Goal: Transaction & Acquisition: Purchase product/service

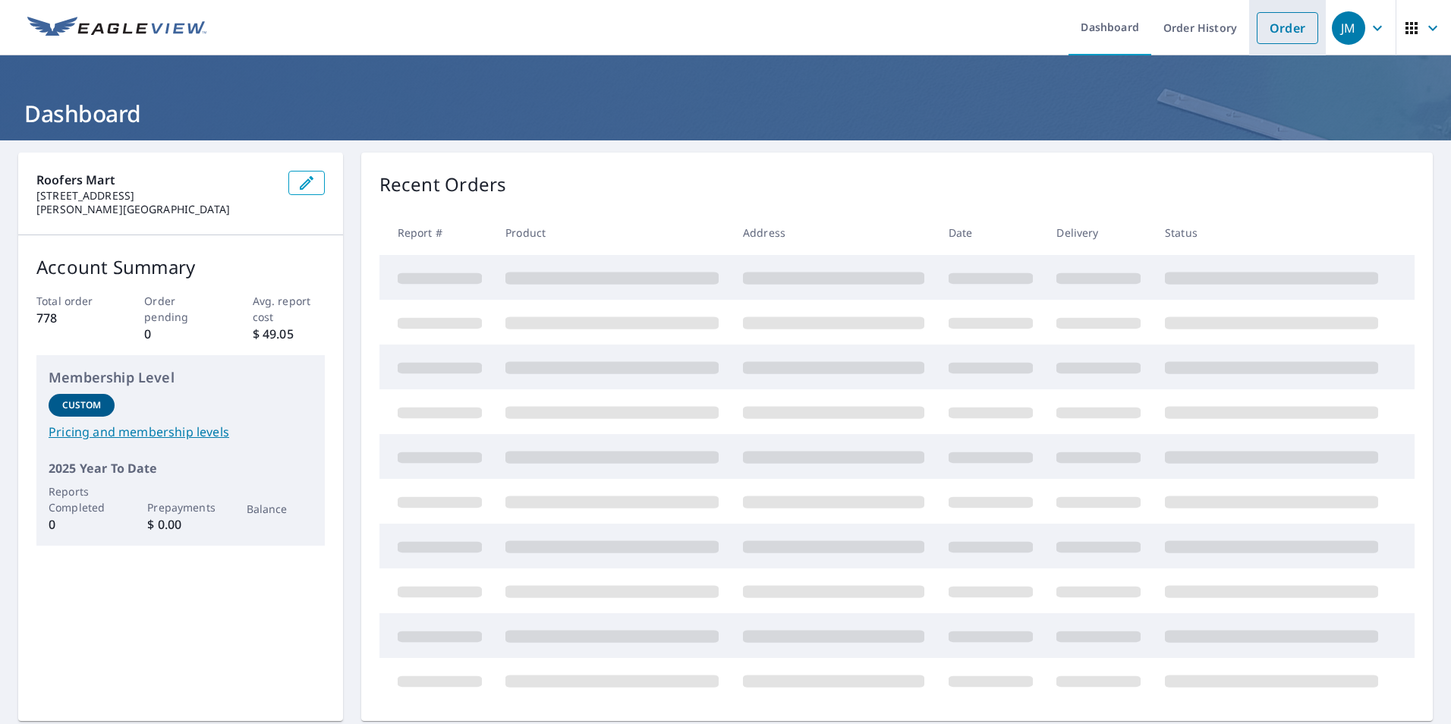
click at [1269, 32] on link "Order" at bounding box center [1287, 28] width 61 height 32
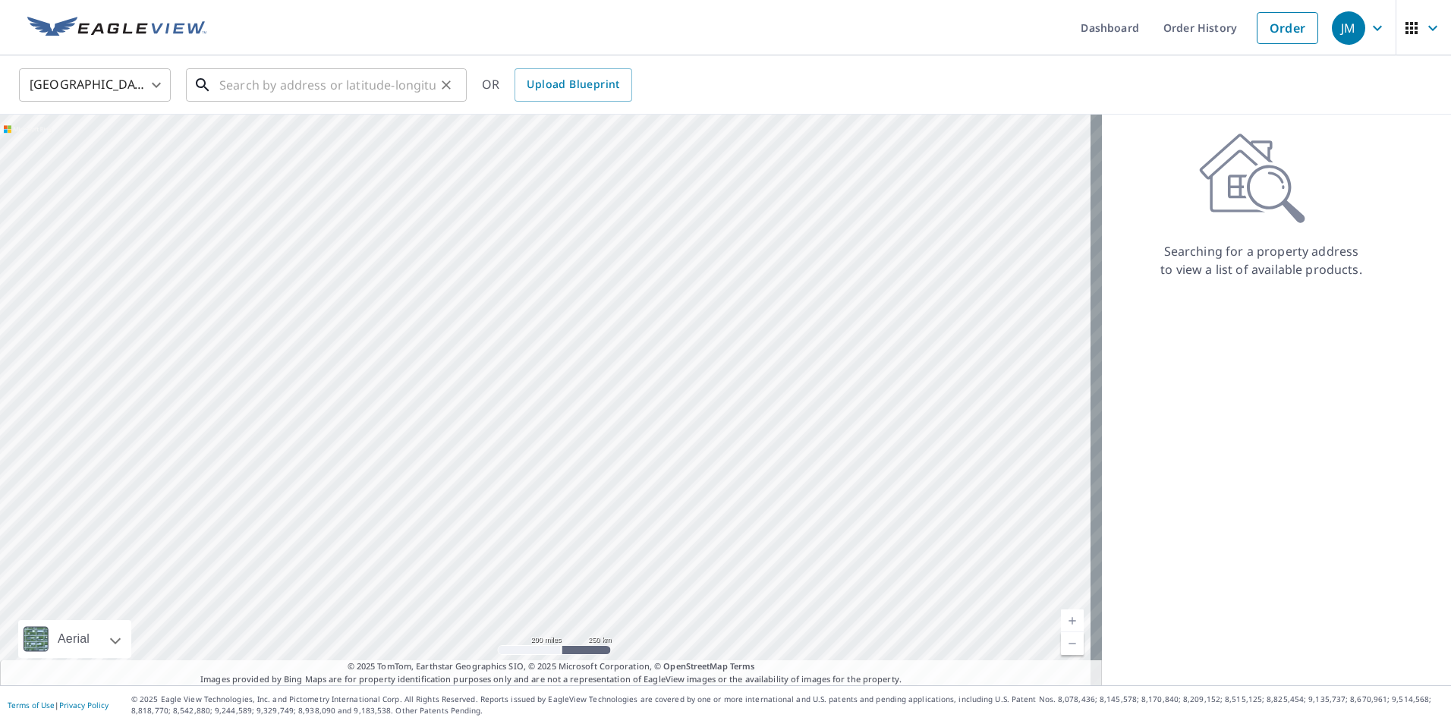
click at [269, 88] on input "text" at bounding box center [327, 85] width 216 height 43
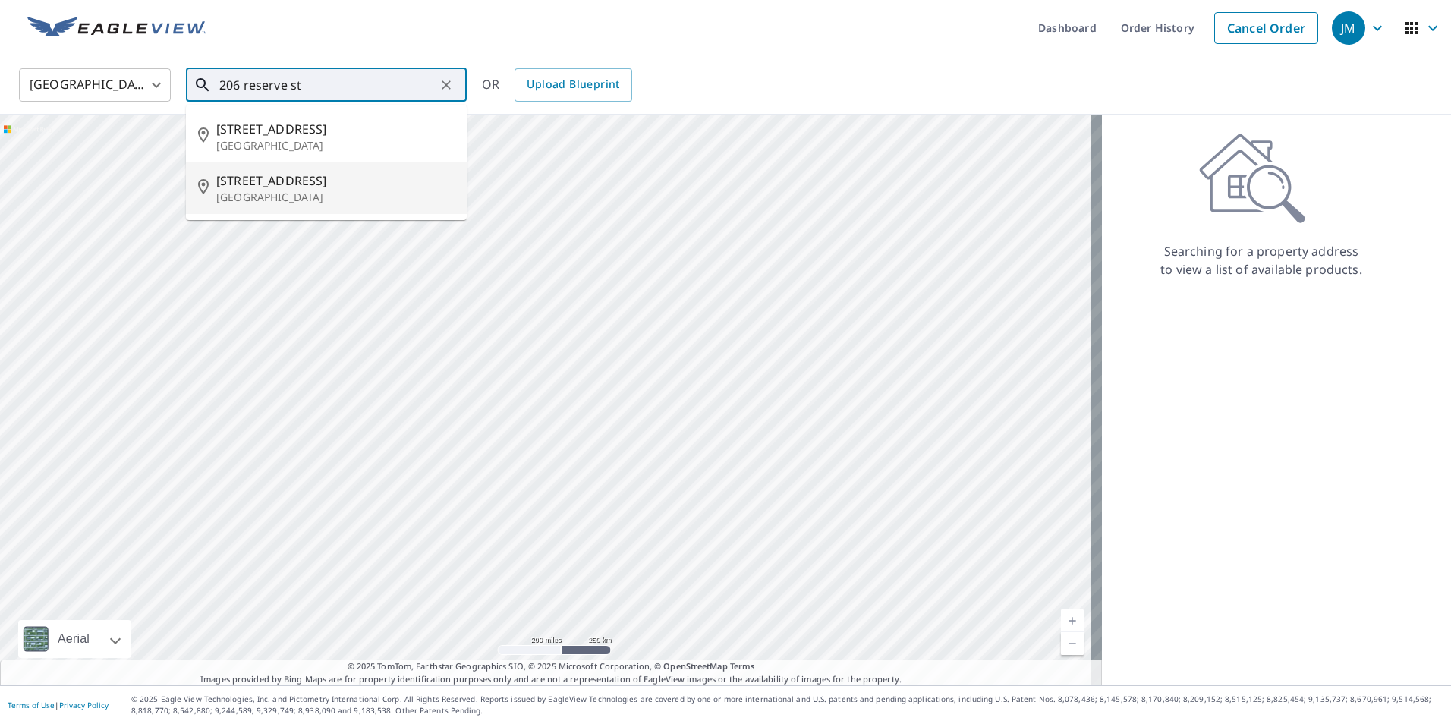
click at [263, 194] on p "[GEOGRAPHIC_DATA]" at bounding box center [335, 197] width 238 height 15
type input "206 Reserve St N Rosebud, MO 63091"
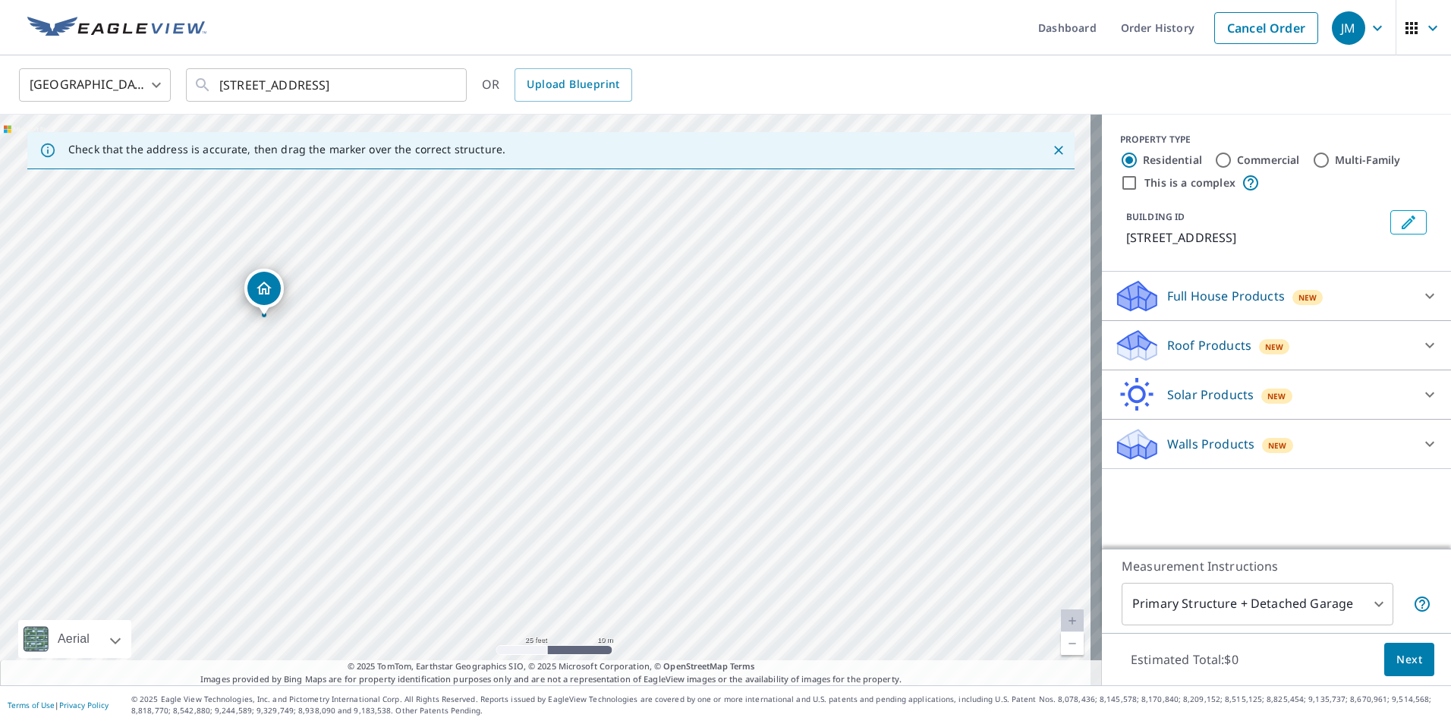
click at [1164, 308] on div "Full House Products New" at bounding box center [1263, 297] width 298 height 36
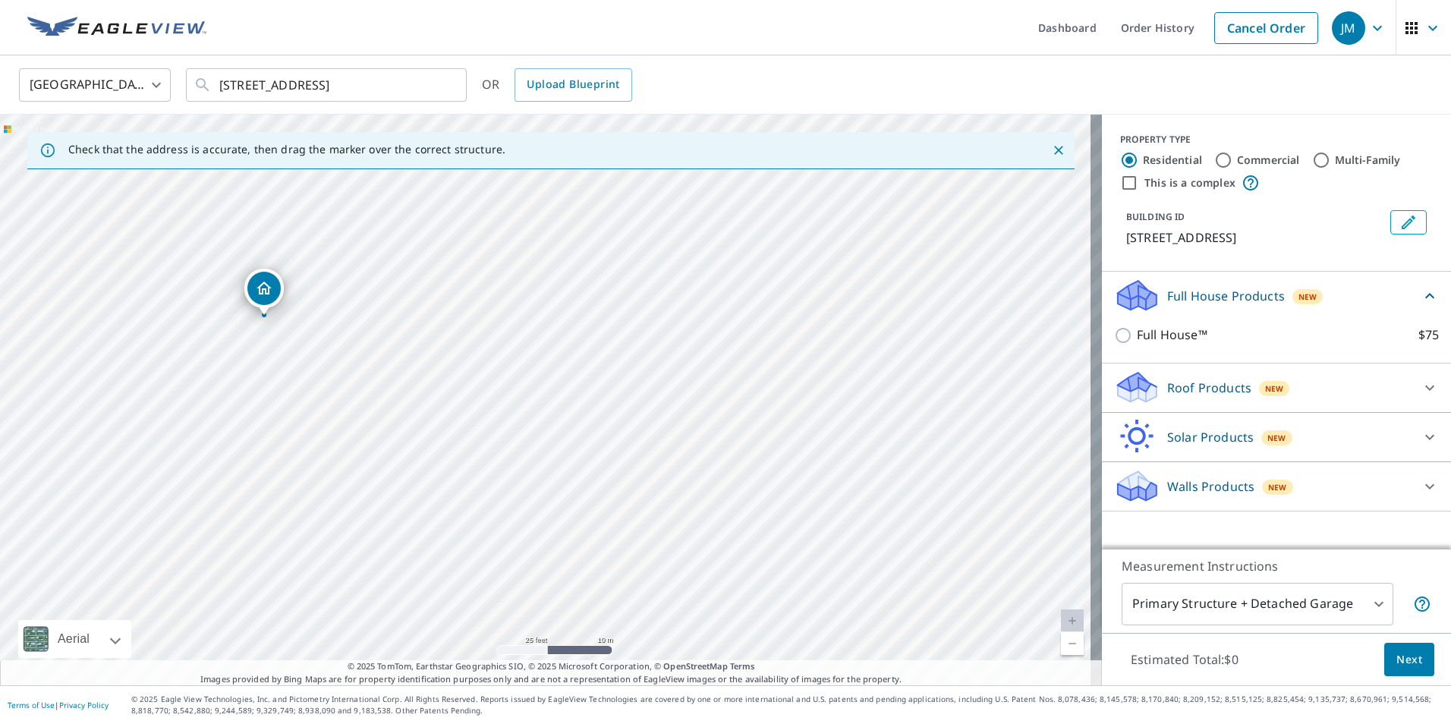
click at [1167, 389] on p "Roof Products" at bounding box center [1209, 388] width 84 height 18
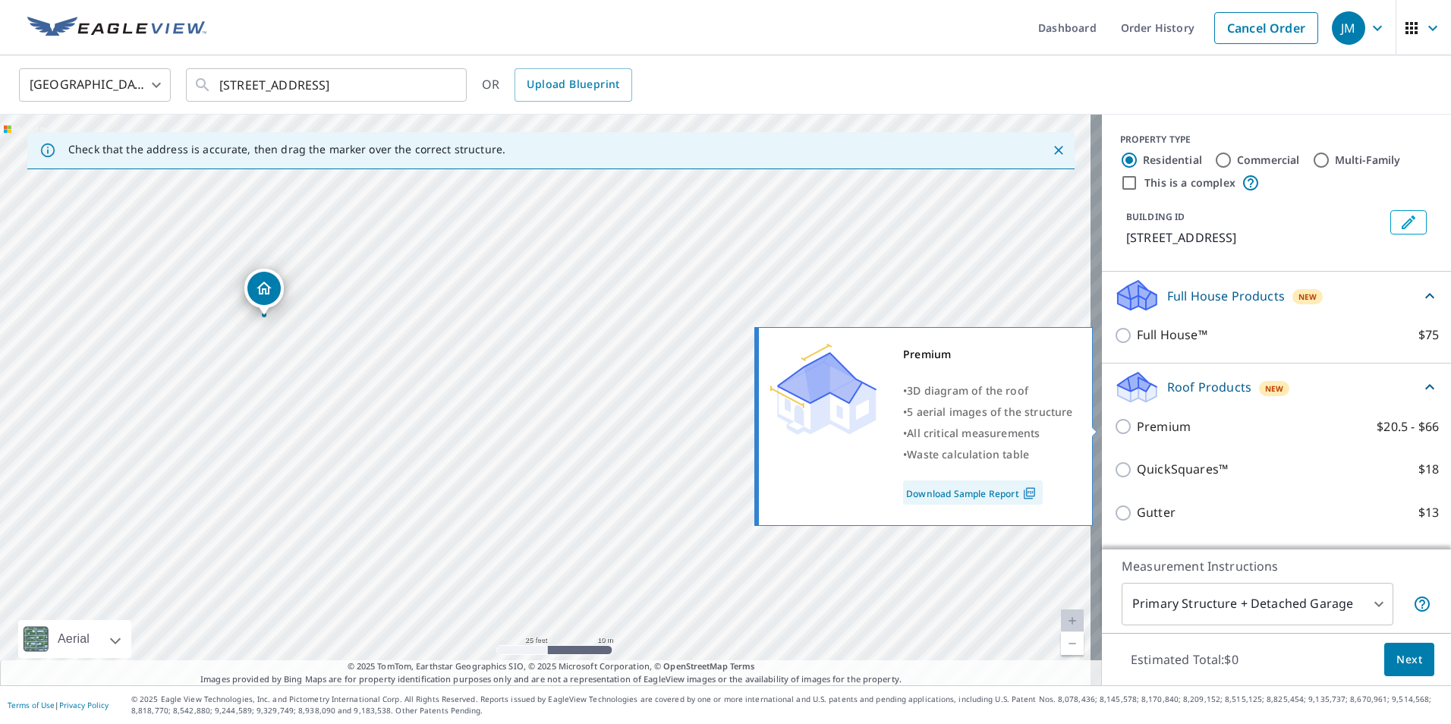
click at [1114, 424] on input "Premium $20.5 - $66" at bounding box center [1125, 426] width 23 height 18
checkbox input "true"
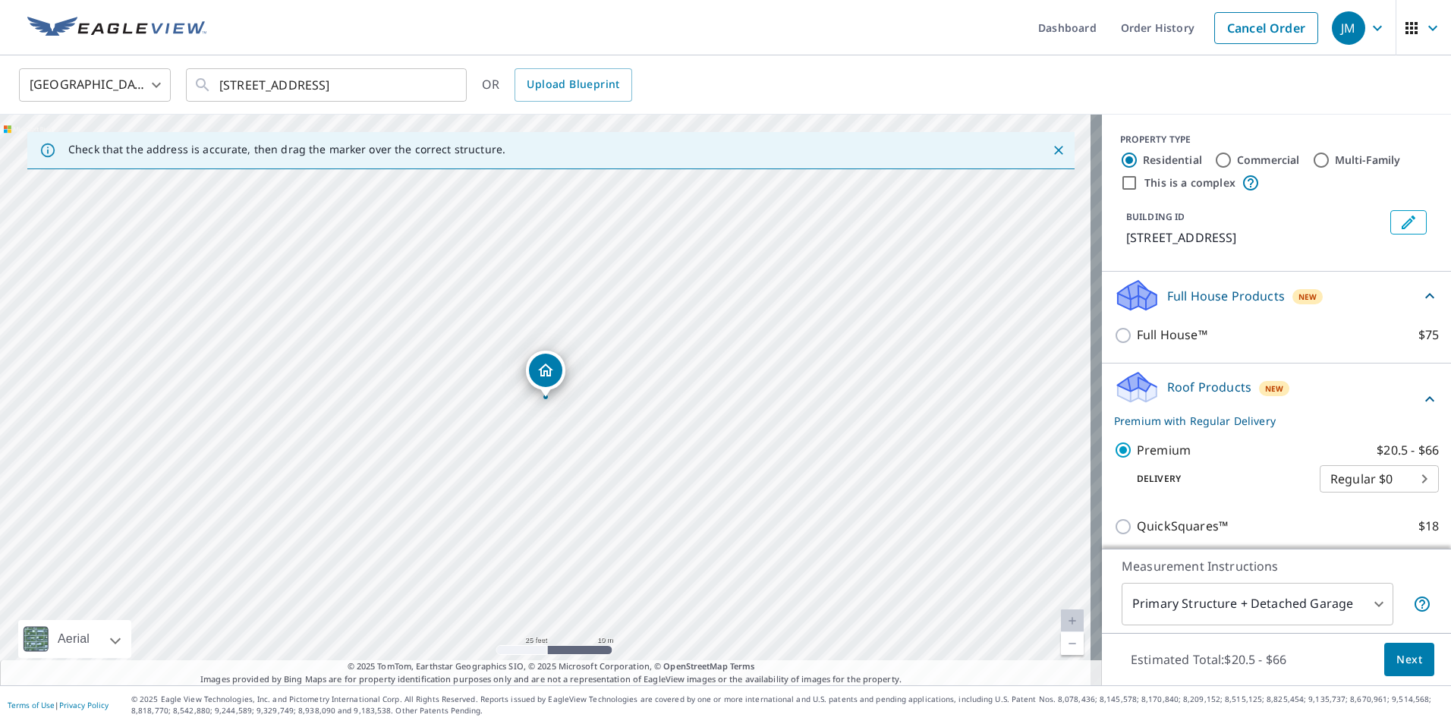
click at [1397, 660] on span "Next" at bounding box center [1410, 660] width 26 height 19
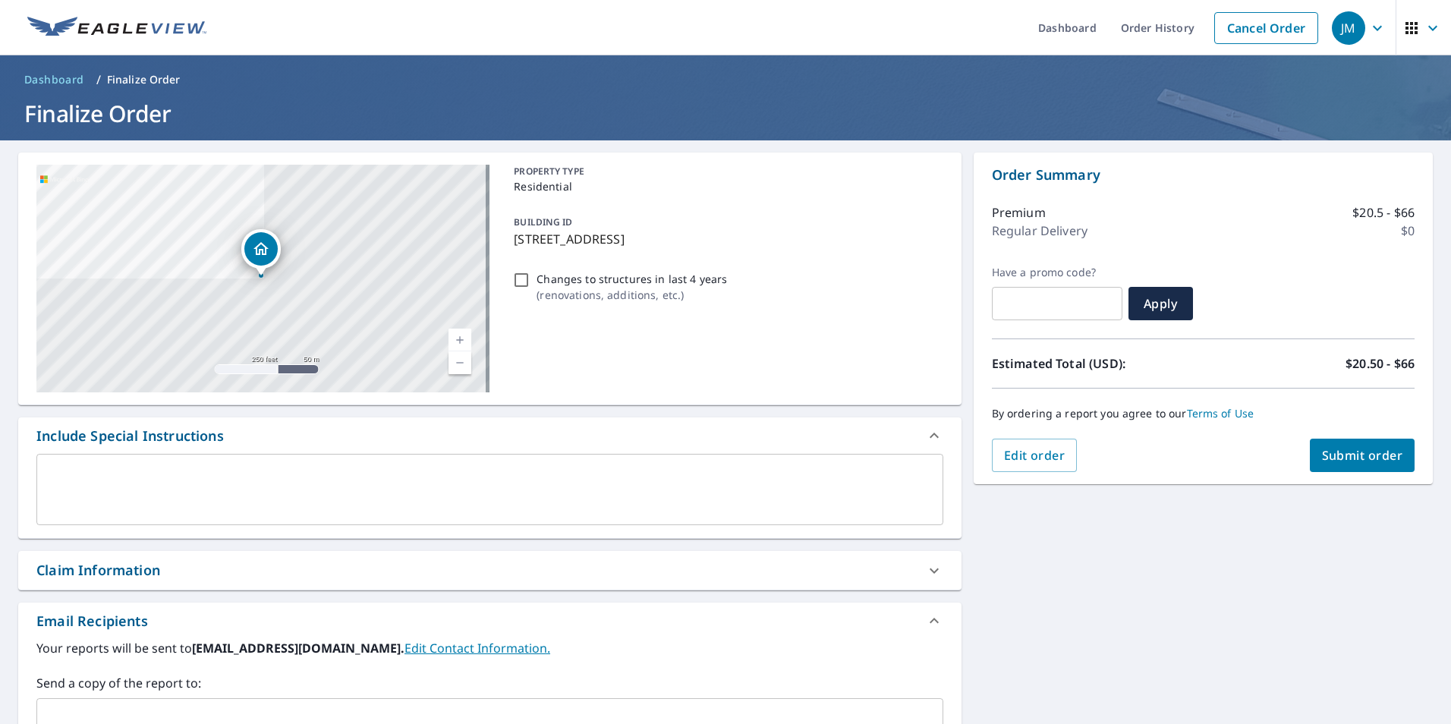
click at [78, 573] on div "Claim Information" at bounding box center [98, 570] width 124 height 20
checkbox input "true"
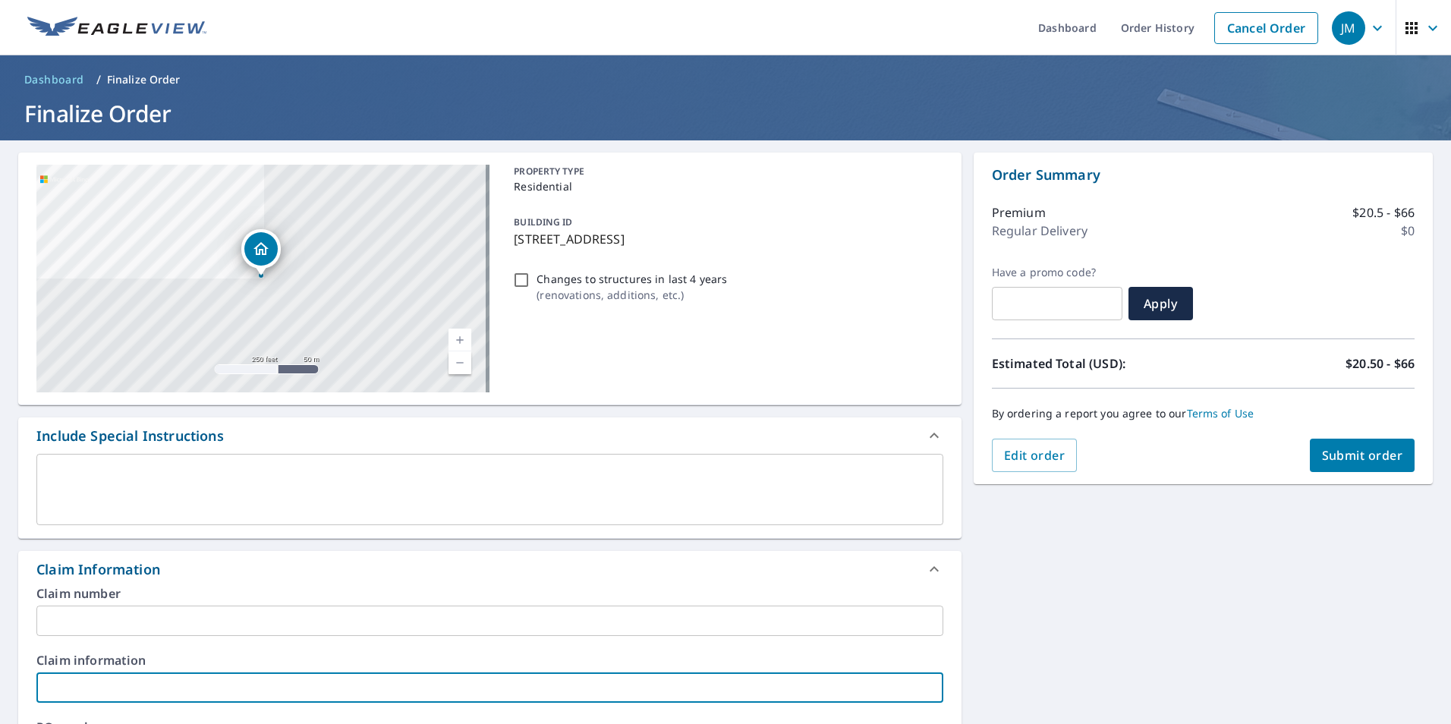
click at [82, 691] on input "text" at bounding box center [489, 688] width 907 height 30
type input "EC3-300"
click at [1354, 457] on span "Submit order" at bounding box center [1362, 455] width 81 height 17
checkbox input "true"
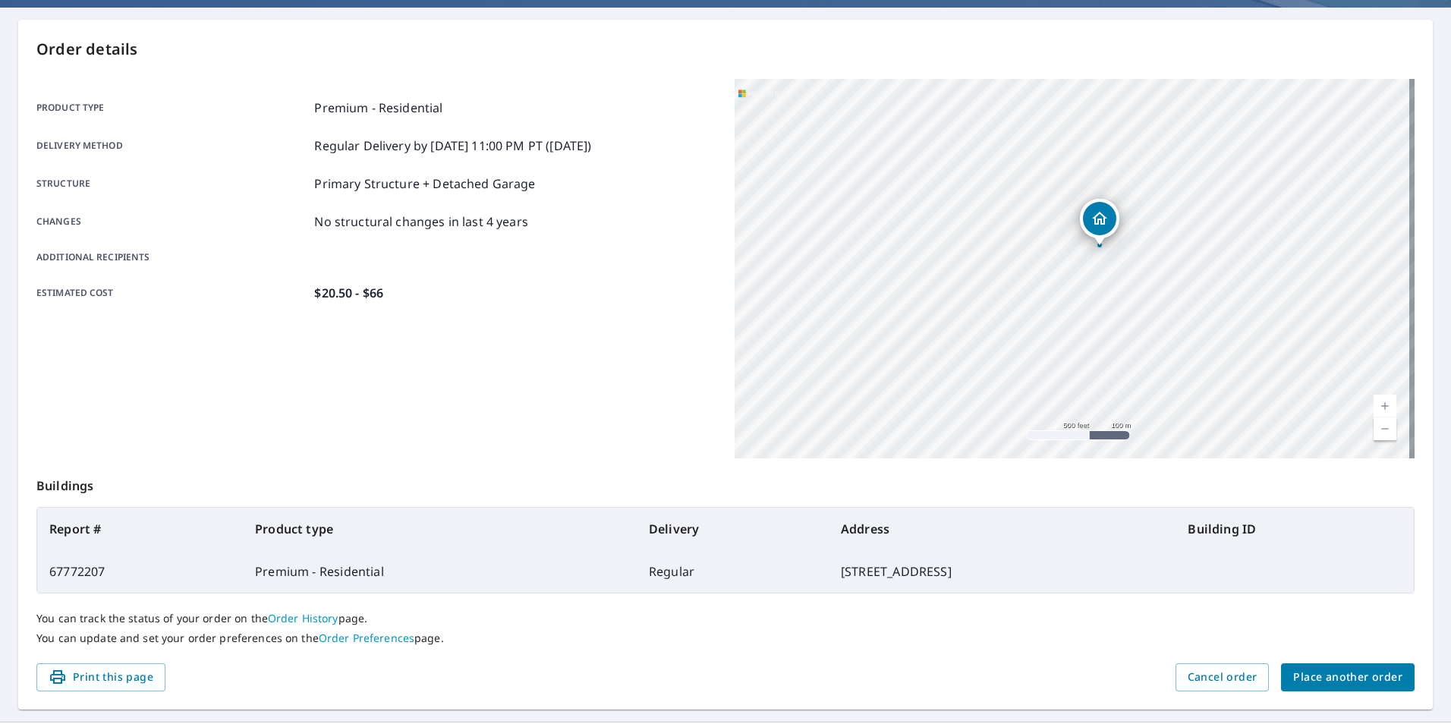
scroll to position [152, 0]
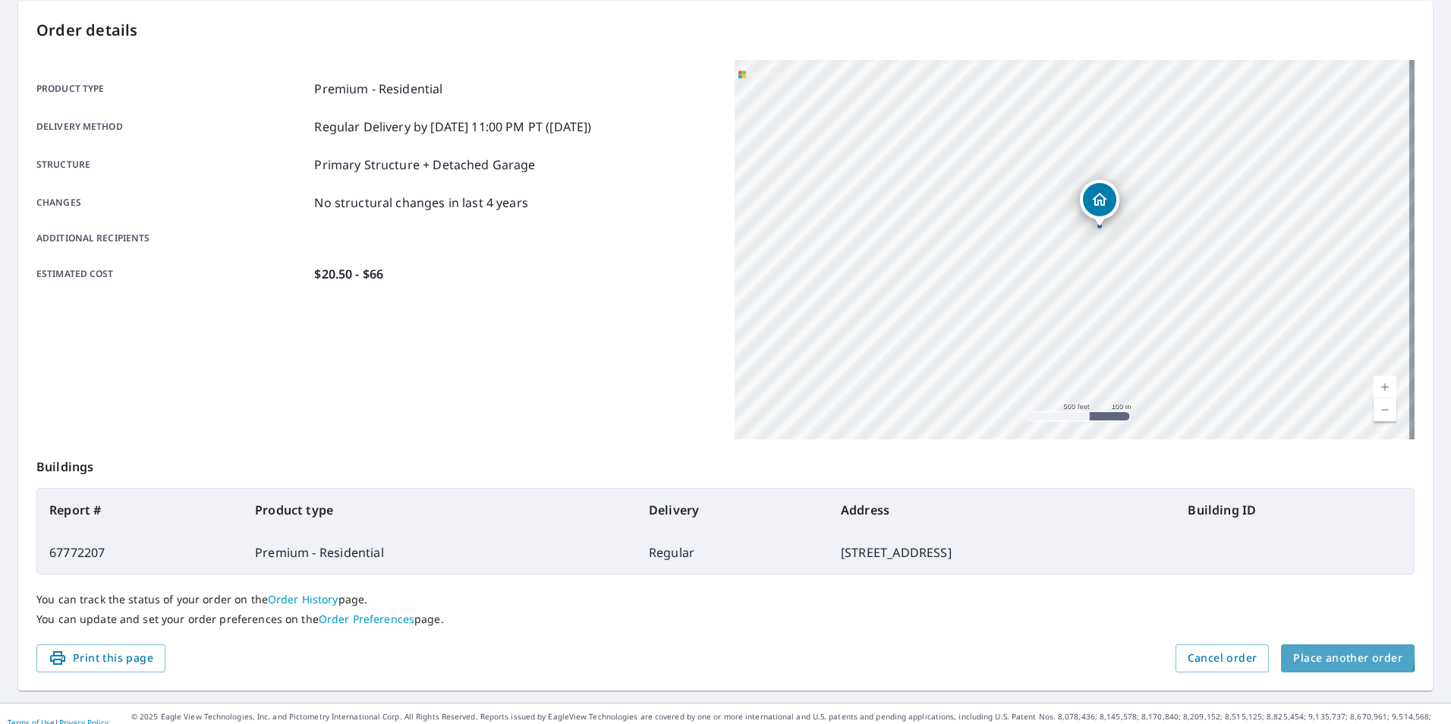
click at [1305, 654] on span "Place another order" at bounding box center [1347, 658] width 109 height 19
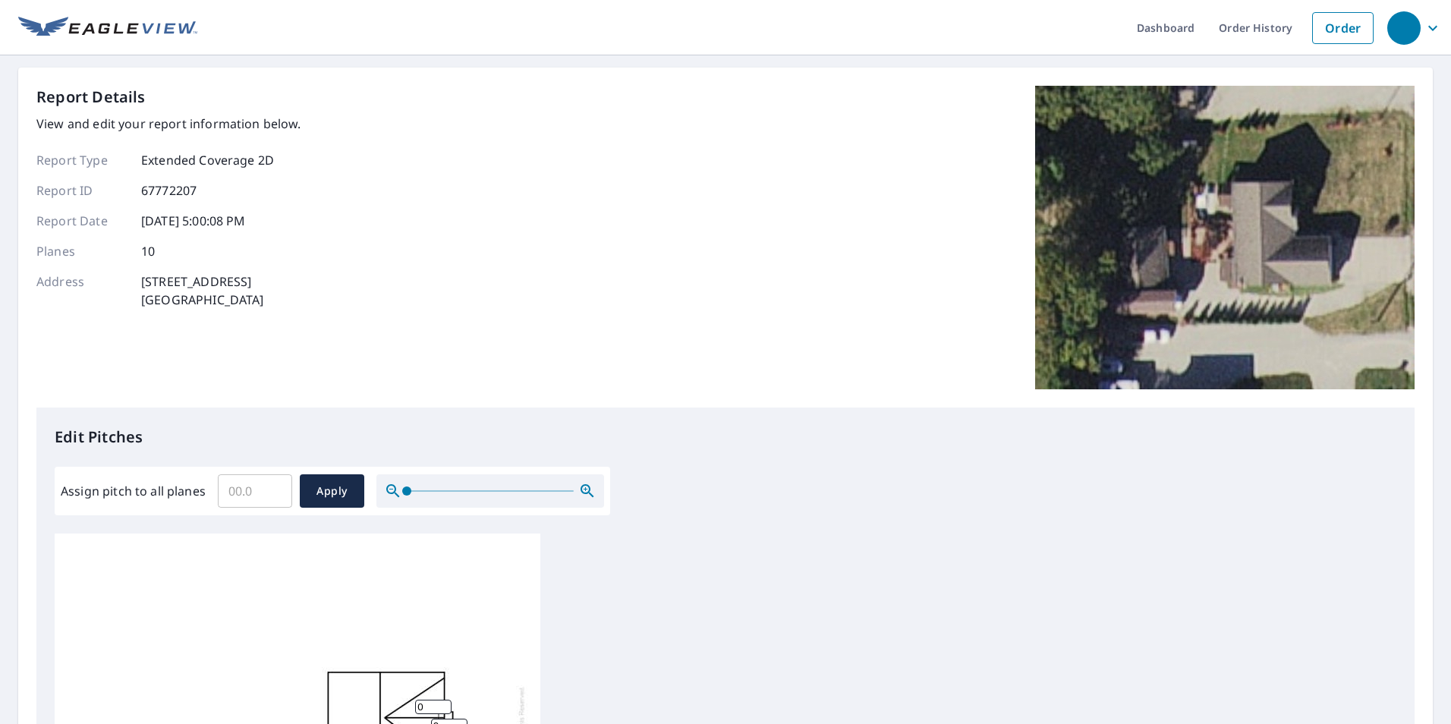
click at [234, 484] on input "Assign pitch to all planes" at bounding box center [255, 491] width 74 height 43
type input "7"
click at [330, 493] on span "Apply" at bounding box center [332, 491] width 40 height 19
type input "7"
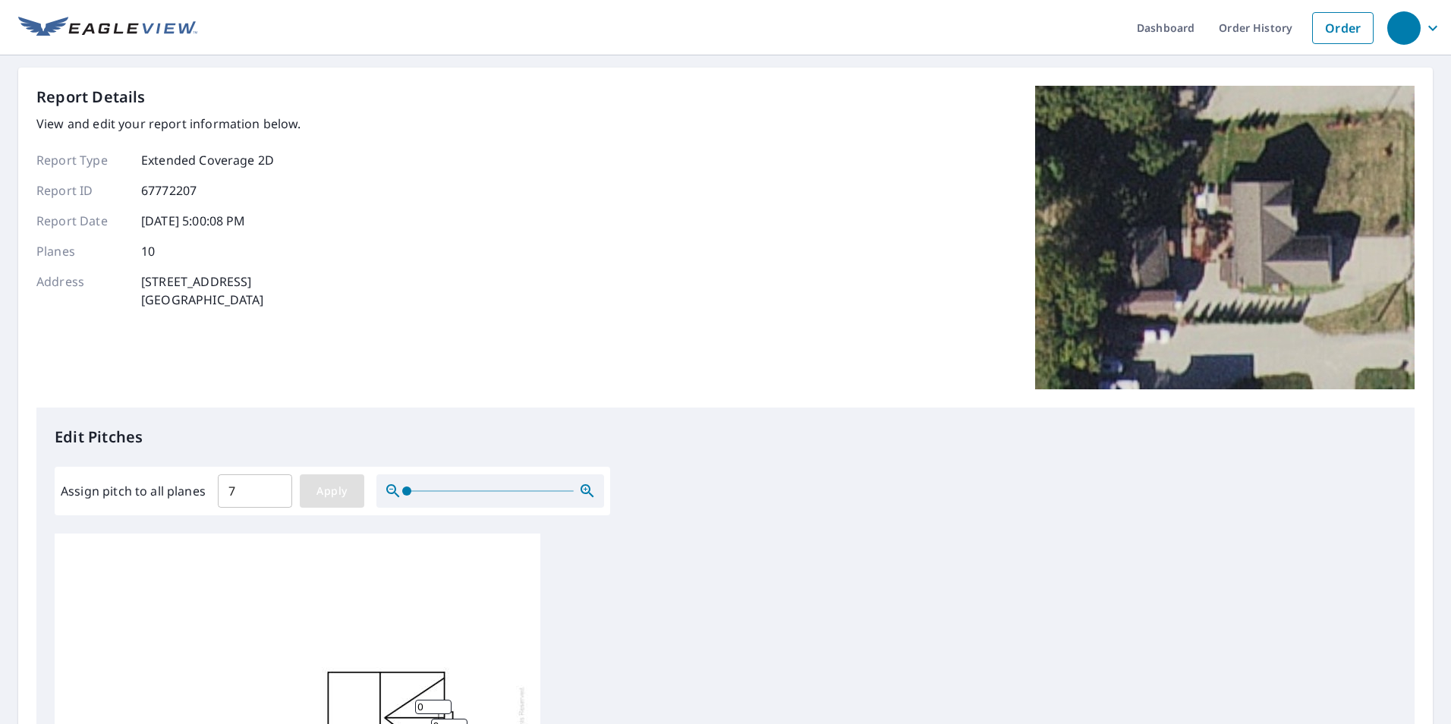
type input "7"
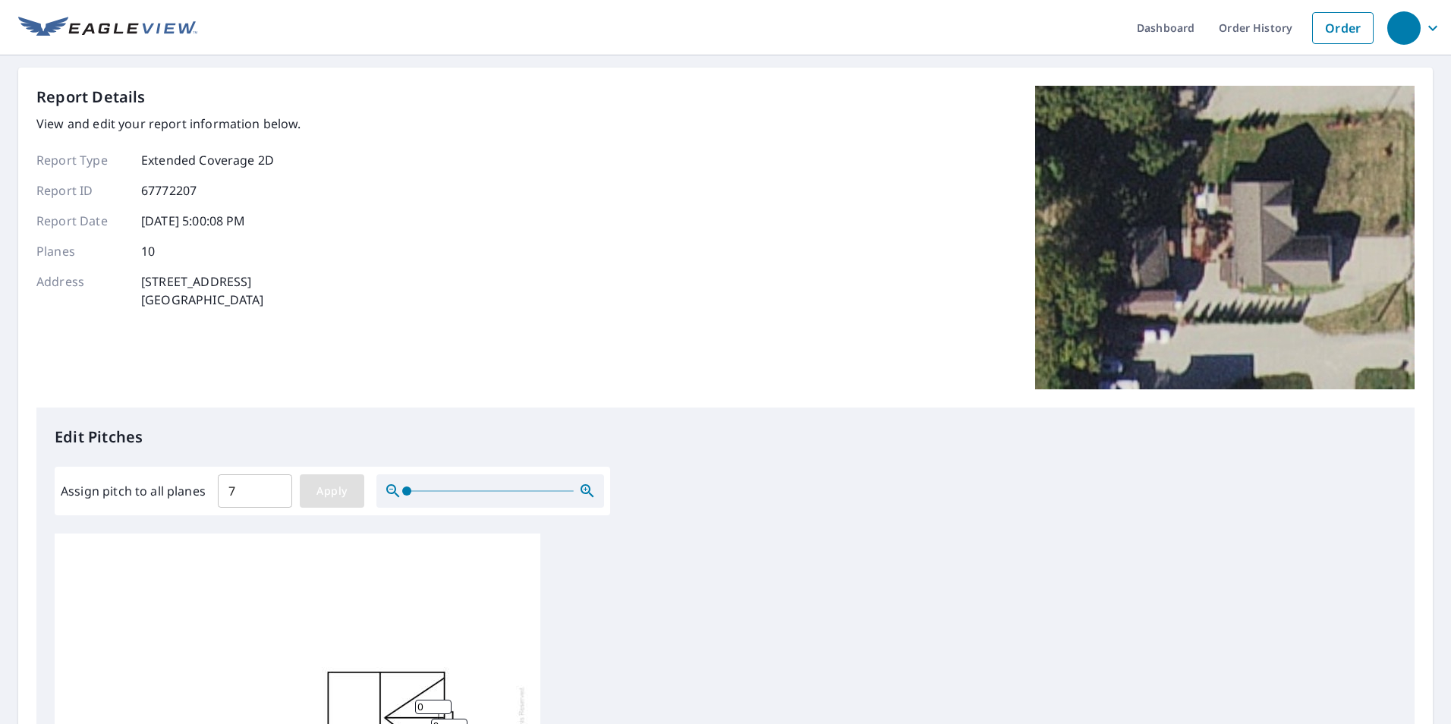
type input "7"
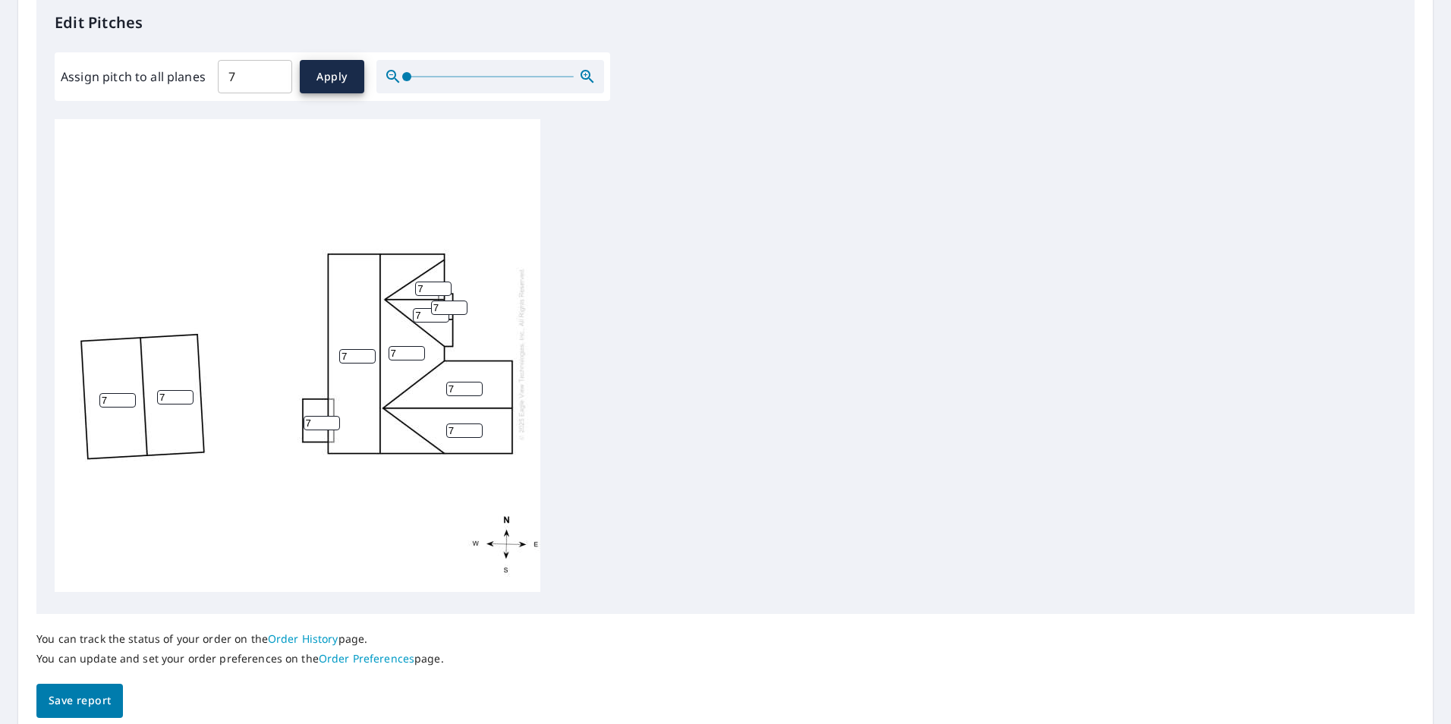
scroll to position [477, 0]
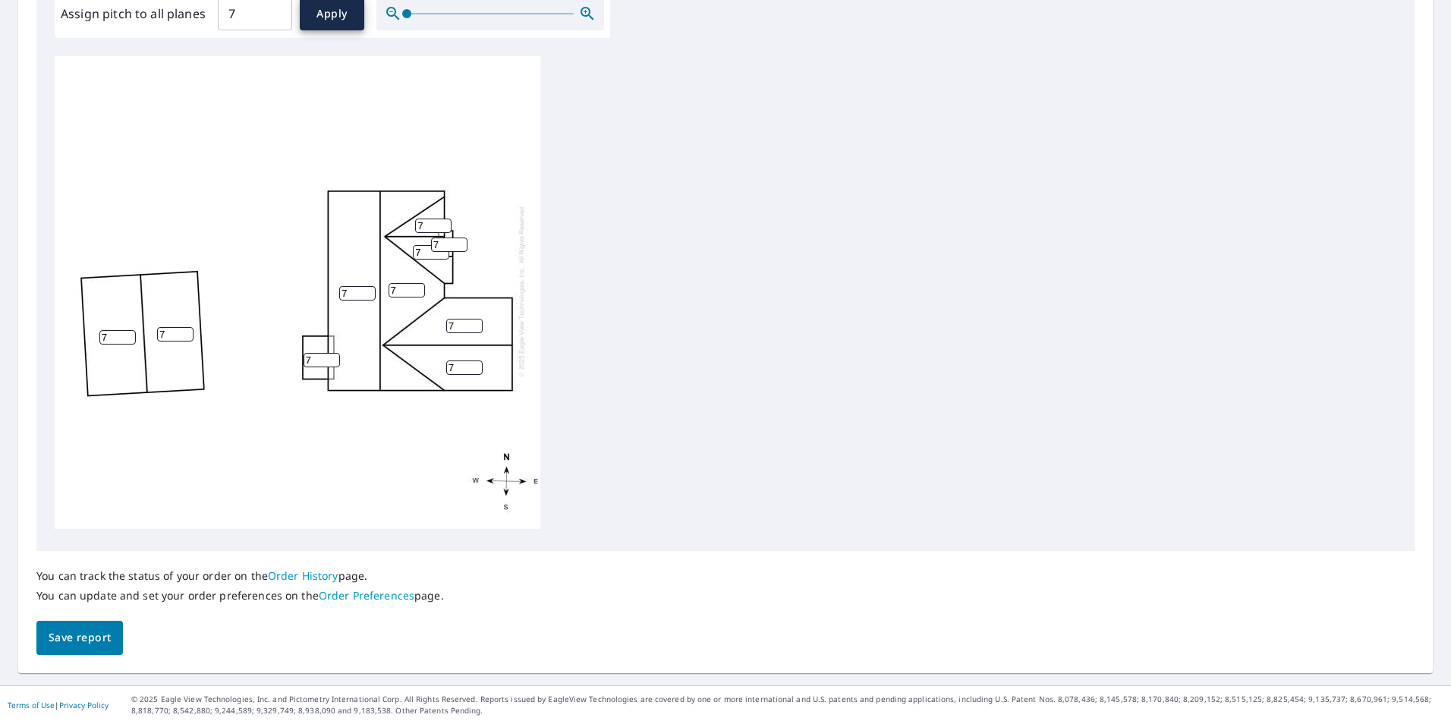
click at [76, 639] on span "Save report" at bounding box center [80, 638] width 62 height 19
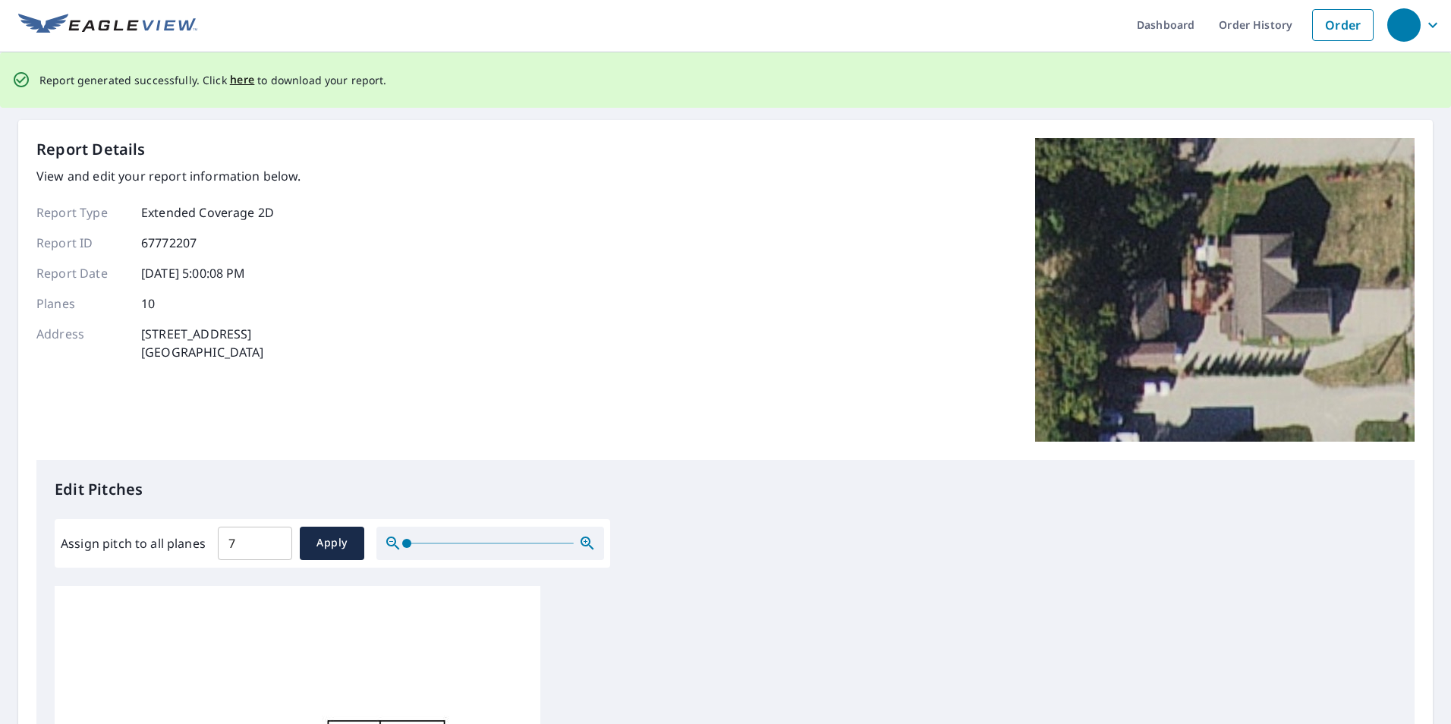
scroll to position [0, 0]
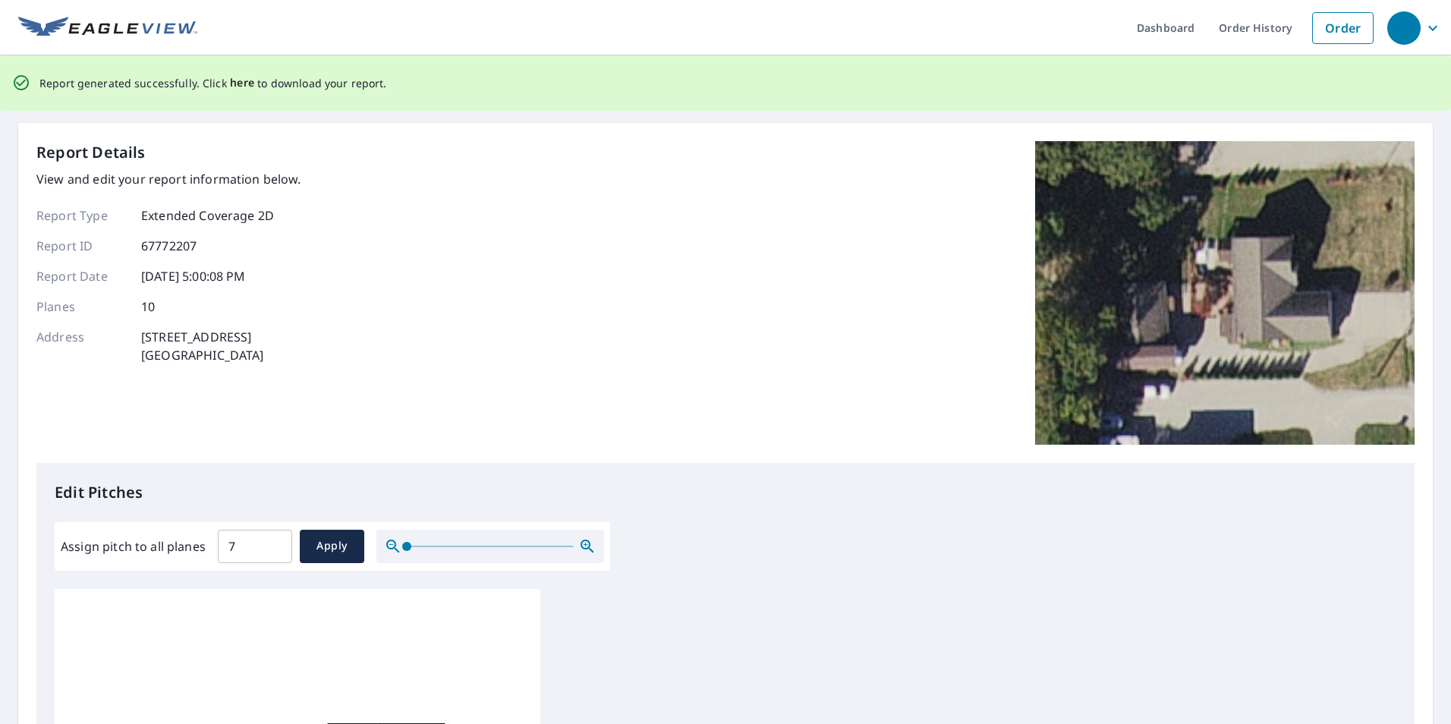
click at [241, 81] on span "here" at bounding box center [242, 83] width 25 height 19
click at [235, 82] on span "here" at bounding box center [242, 83] width 25 height 19
